Goal: Information Seeking & Learning: Learn about a topic

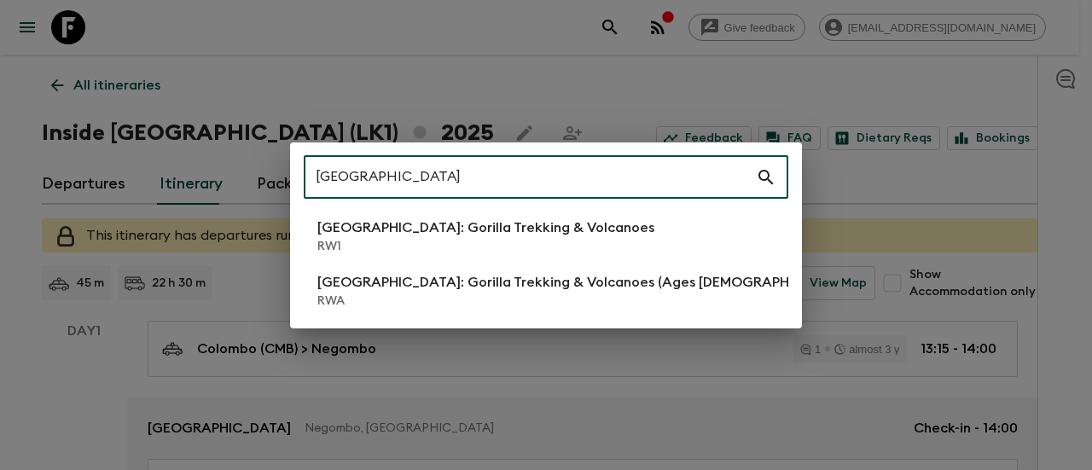
scroll to position [552, 0]
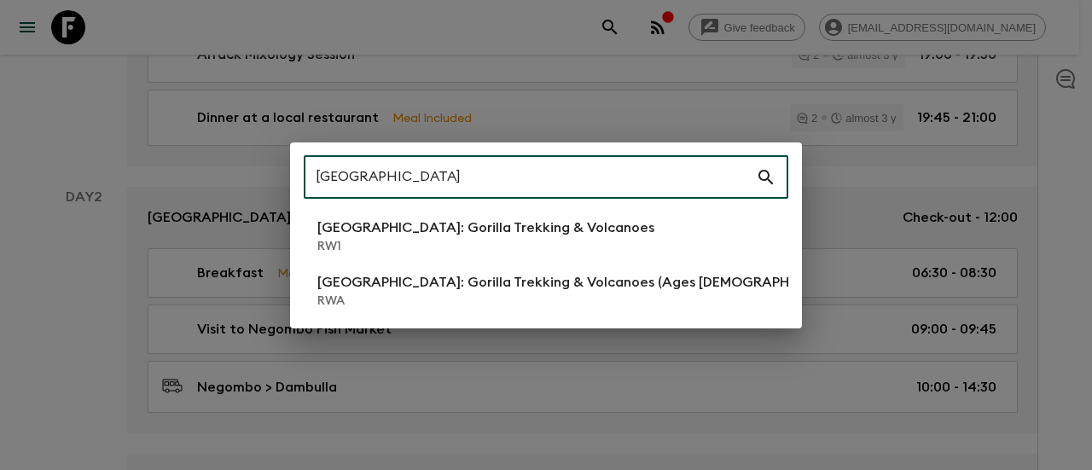
type input "[GEOGRAPHIC_DATA]"
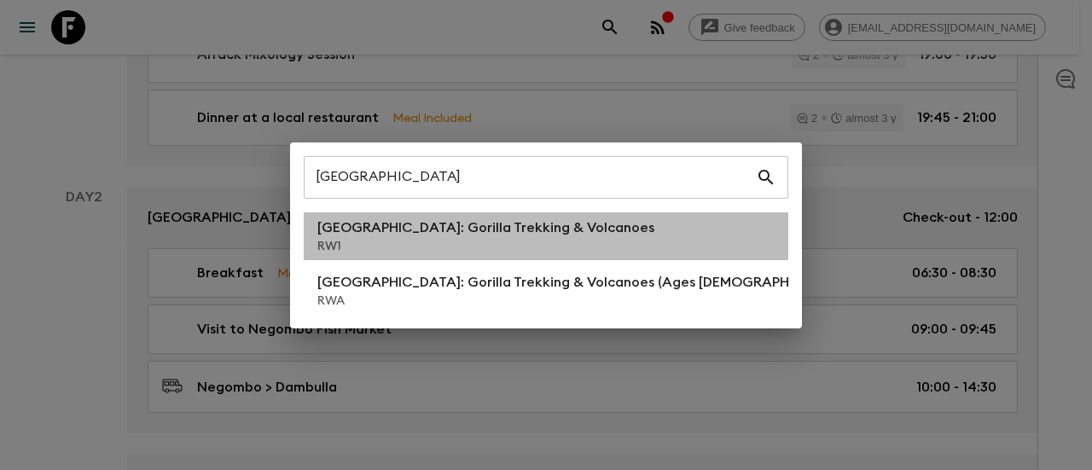
click at [428, 255] on li "[GEOGRAPHIC_DATA]: Gorilla Trekking & Volcanoes RW1" at bounding box center [546, 236] width 484 height 48
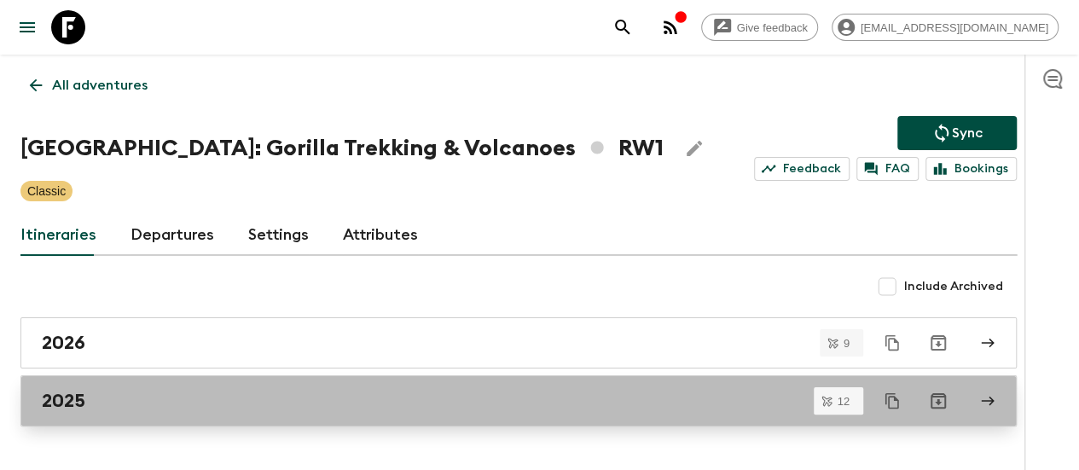
click at [130, 403] on div "2025" at bounding box center [502, 401] width 921 height 22
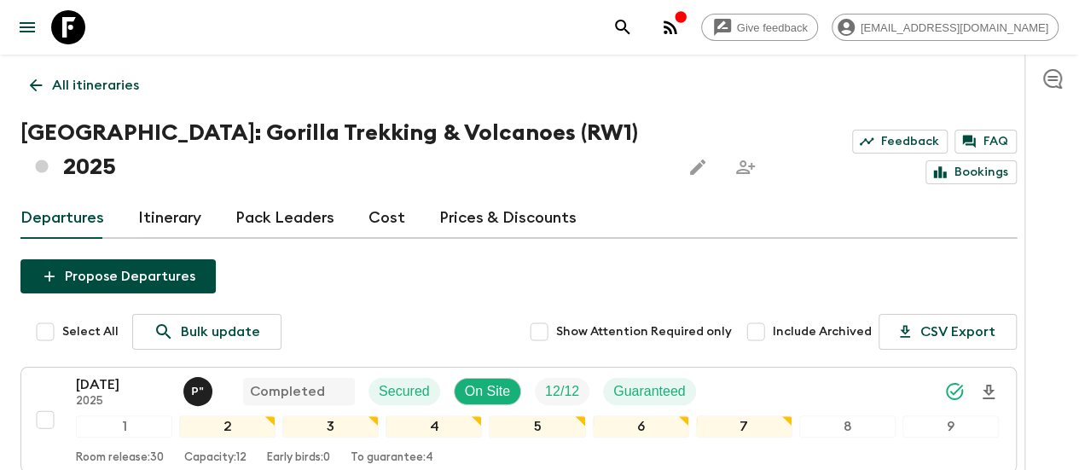
click at [188, 198] on link "Itinerary" at bounding box center [169, 218] width 63 height 41
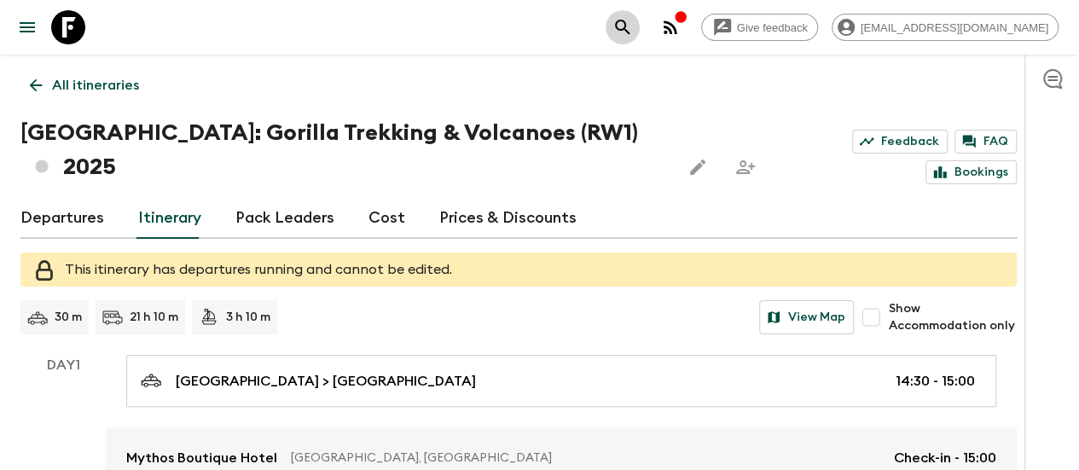
click at [633, 24] on icon "search adventures" at bounding box center [622, 27] width 20 height 20
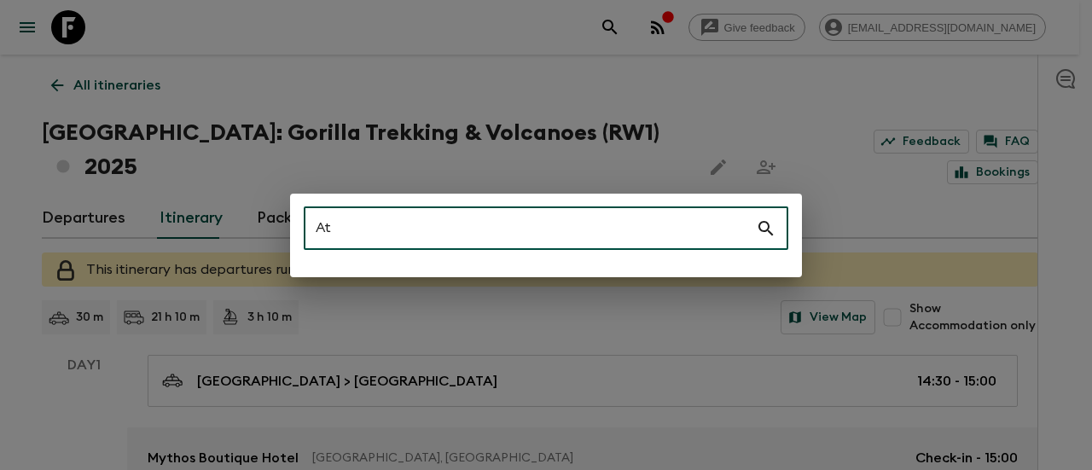
type input "A"
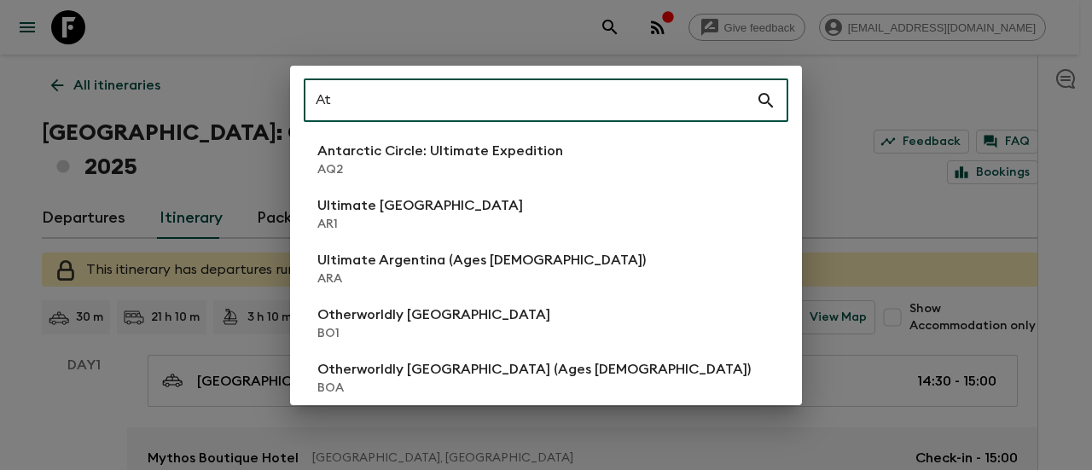
type input "A"
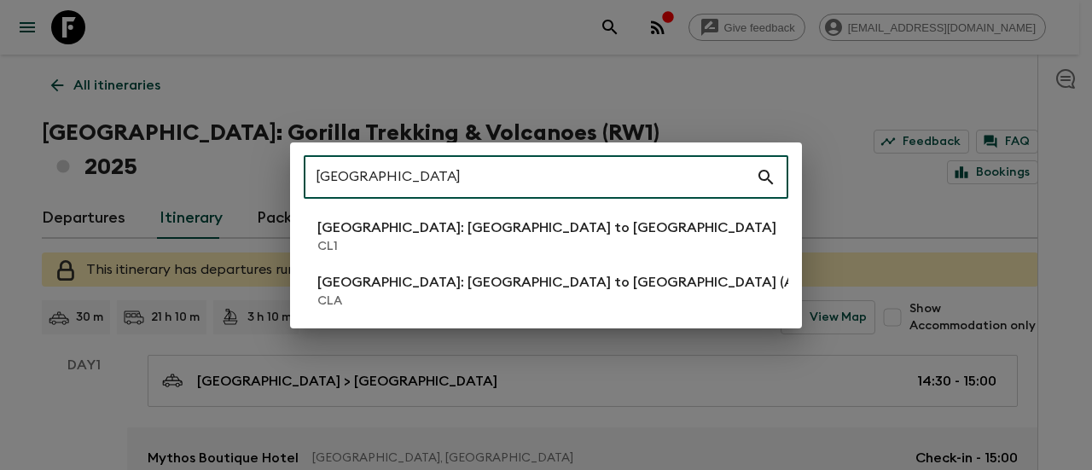
type input "[GEOGRAPHIC_DATA]"
click at [389, 233] on p "[GEOGRAPHIC_DATA]: [GEOGRAPHIC_DATA] to [GEOGRAPHIC_DATA]" at bounding box center [546, 227] width 459 height 20
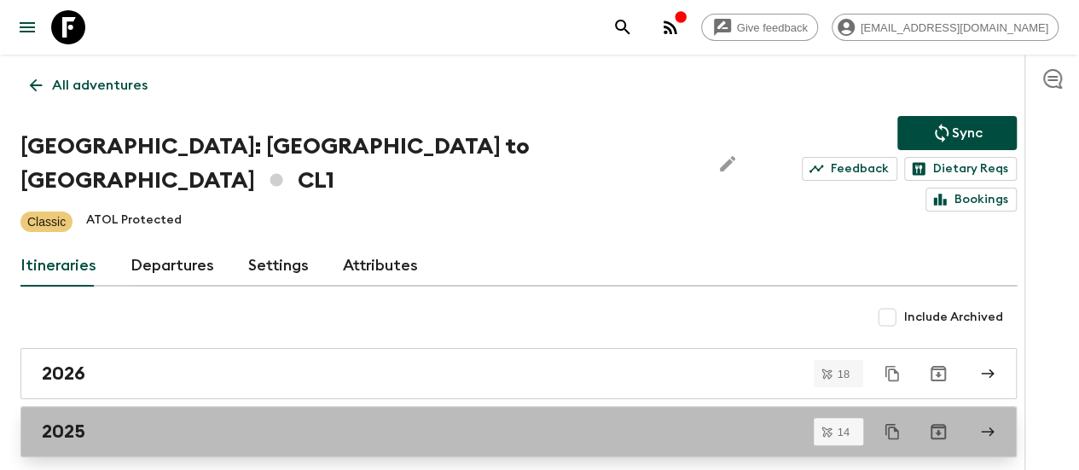
click at [154, 420] on div "2025" at bounding box center [502, 431] width 921 height 22
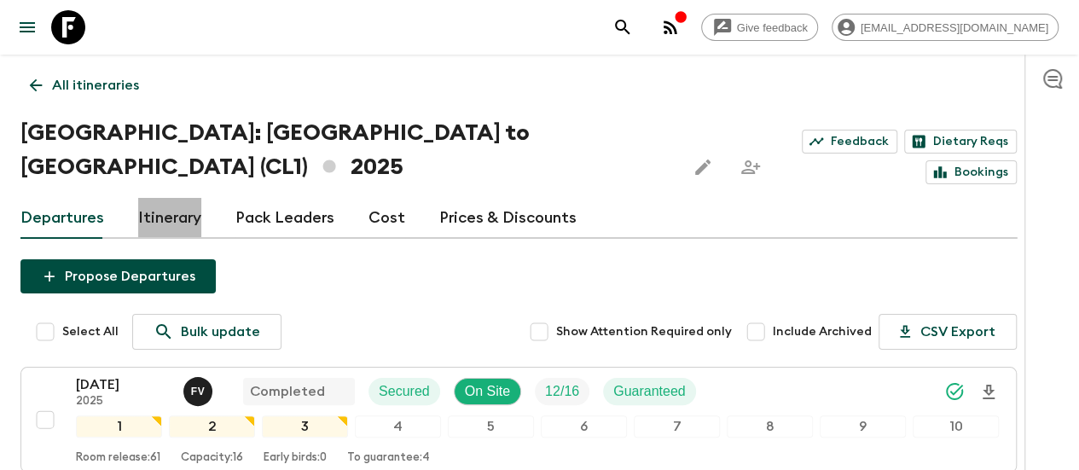
click at [198, 198] on link "Itinerary" at bounding box center [169, 218] width 63 height 41
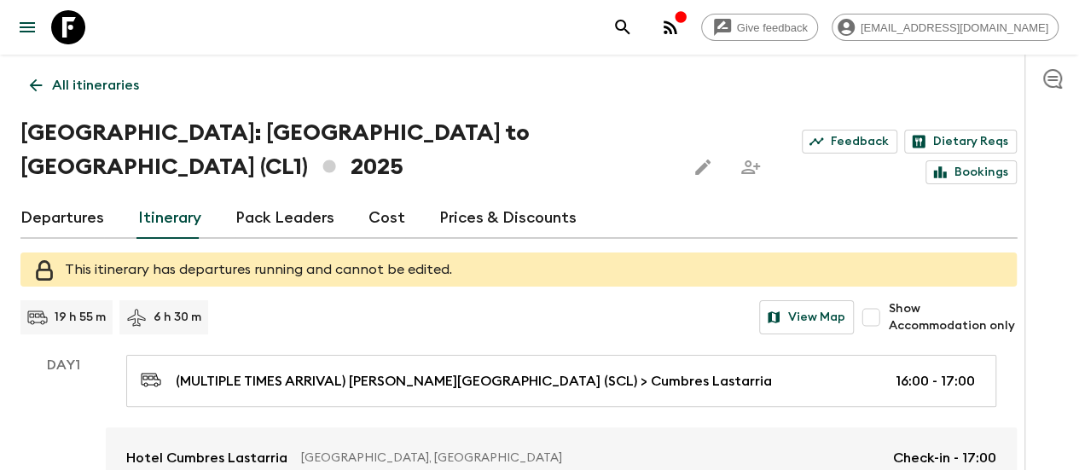
click at [82, 133] on h1 "[GEOGRAPHIC_DATA]: [GEOGRAPHIC_DATA] to [GEOGRAPHIC_DATA] (CL1) 2025" at bounding box center [346, 150] width 652 height 68
copy h1 "[GEOGRAPHIC_DATA]"
click at [633, 20] on icon "search adventures" at bounding box center [622, 27] width 20 height 20
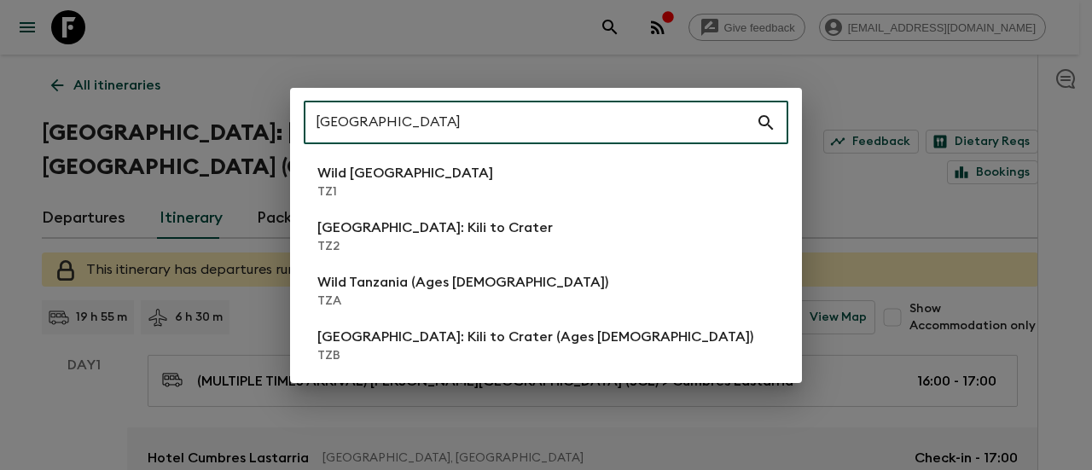
click at [501, 122] on input "[GEOGRAPHIC_DATA]" at bounding box center [530, 123] width 452 height 48
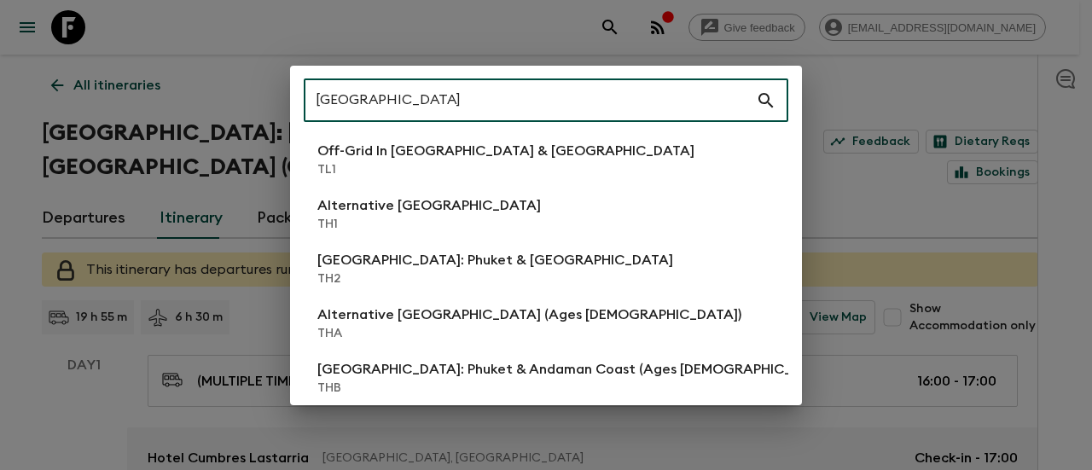
click at [640, 101] on input "[GEOGRAPHIC_DATA]" at bounding box center [530, 101] width 452 height 48
paste input "[GEOGRAPHIC_DATA]"
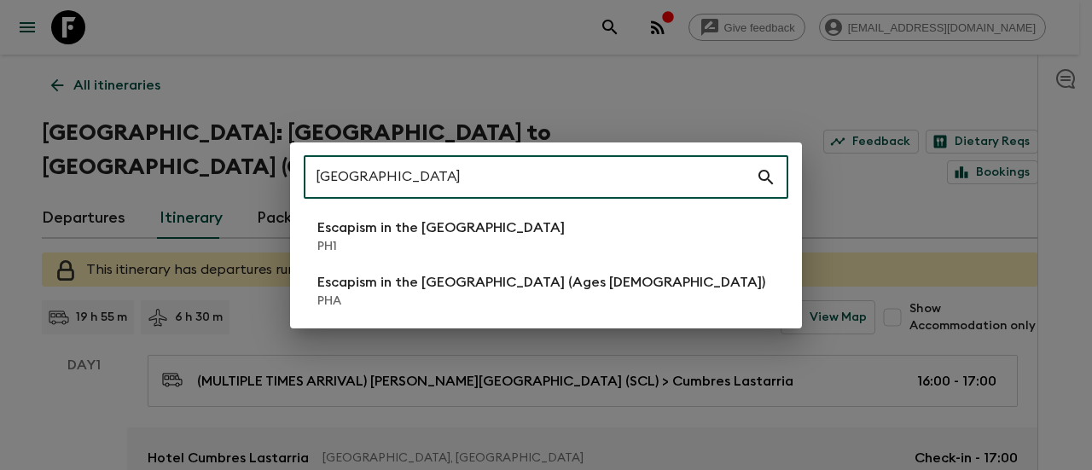
click at [495, 179] on input "[GEOGRAPHIC_DATA]" at bounding box center [530, 178] width 452 height 48
paste input "uket"
click at [495, 179] on input "[GEOGRAPHIC_DATA]" at bounding box center [530, 178] width 452 height 48
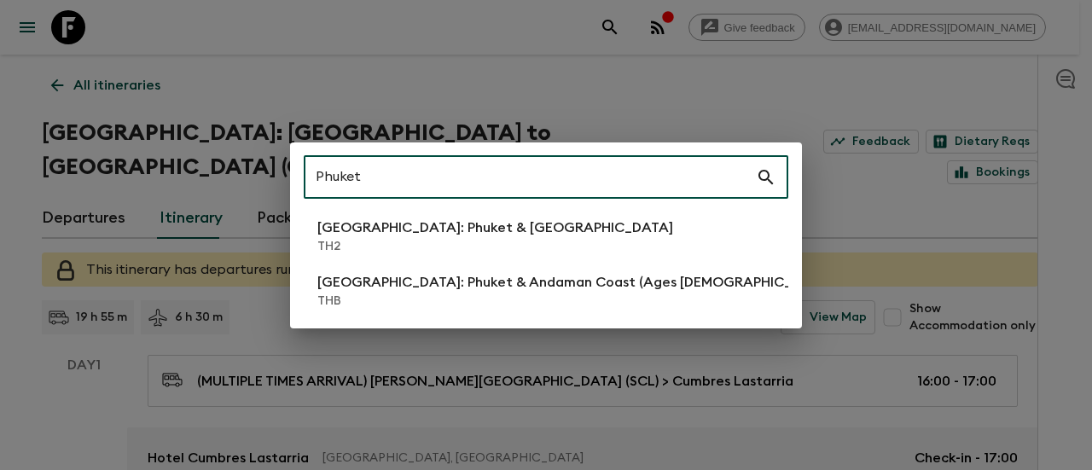
click at [405, 168] on input "Phuket" at bounding box center [530, 178] width 452 height 48
paste input "[GEOGRAPHIC_DATA]"
click at [405, 168] on input "Phuket" at bounding box center [530, 178] width 452 height 48
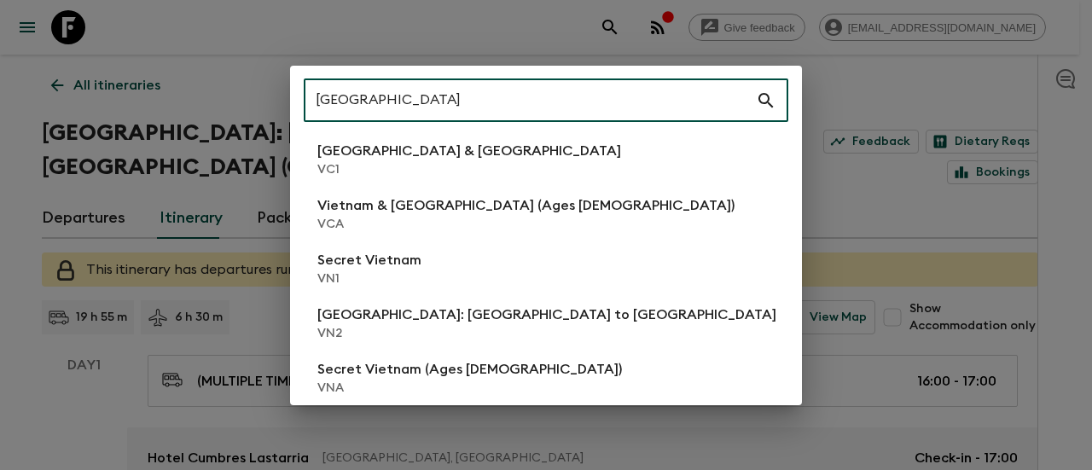
type input "[GEOGRAPHIC_DATA]"
